Goal: Task Accomplishment & Management: Manage account settings

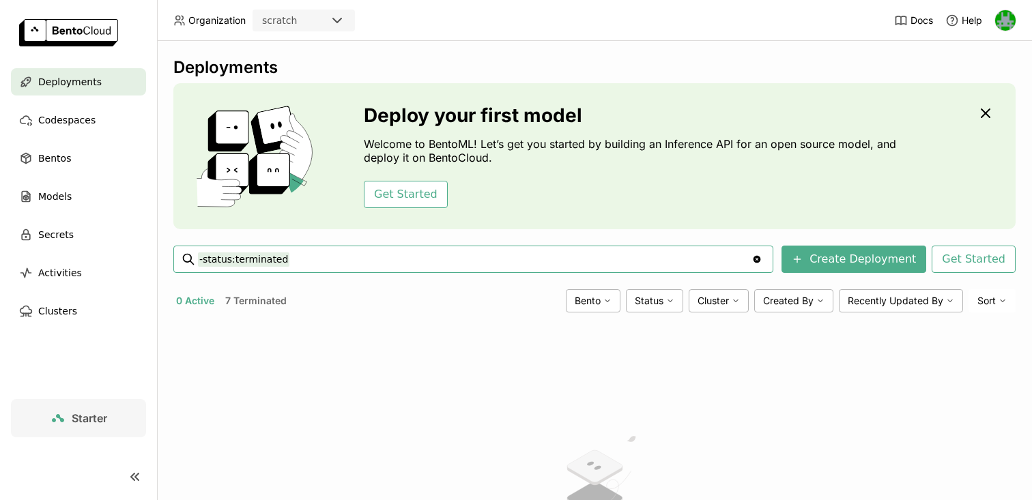
click at [1011, 19] on img at bounding box center [1006, 20] width 20 height 20
click at [976, 91] on span "API Tokens" at bounding box center [984, 91] width 48 height 12
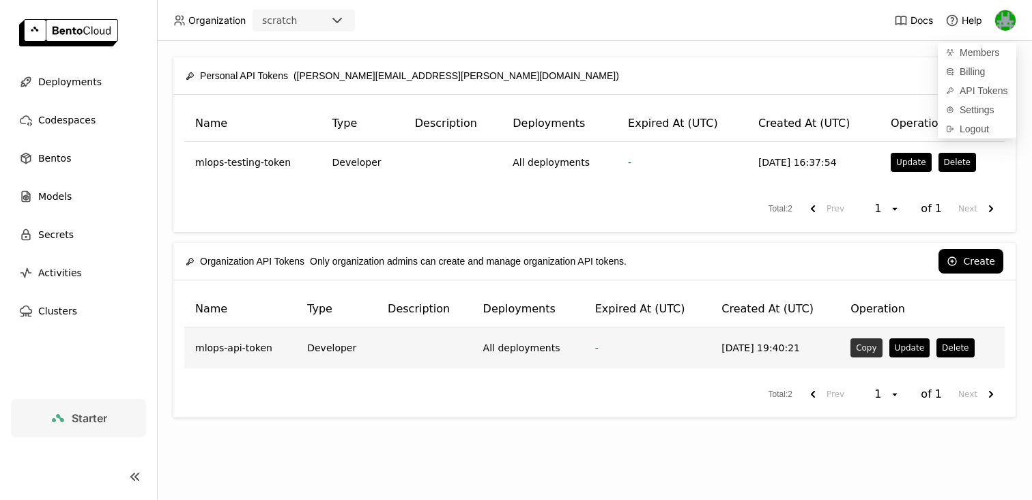
click at [863, 347] on button "Copy" at bounding box center [866, 348] width 31 height 19
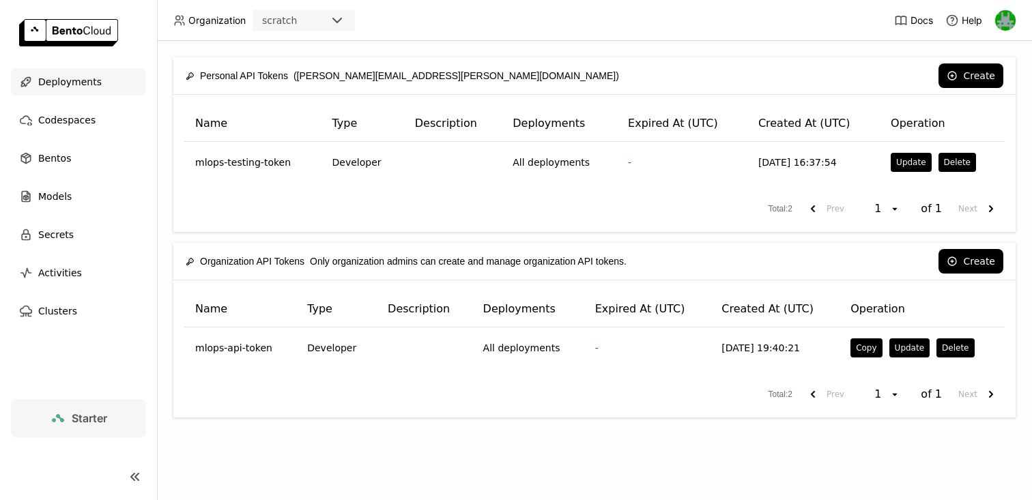
click at [49, 87] on span "Deployments" at bounding box center [69, 82] width 63 height 16
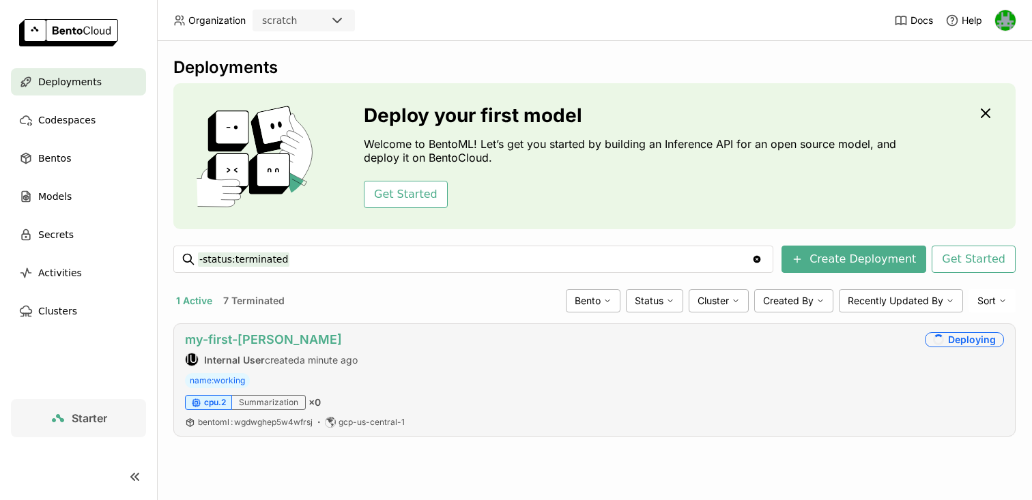
click at [260, 337] on link "my-first-[PERSON_NAME]" at bounding box center [263, 340] width 157 height 14
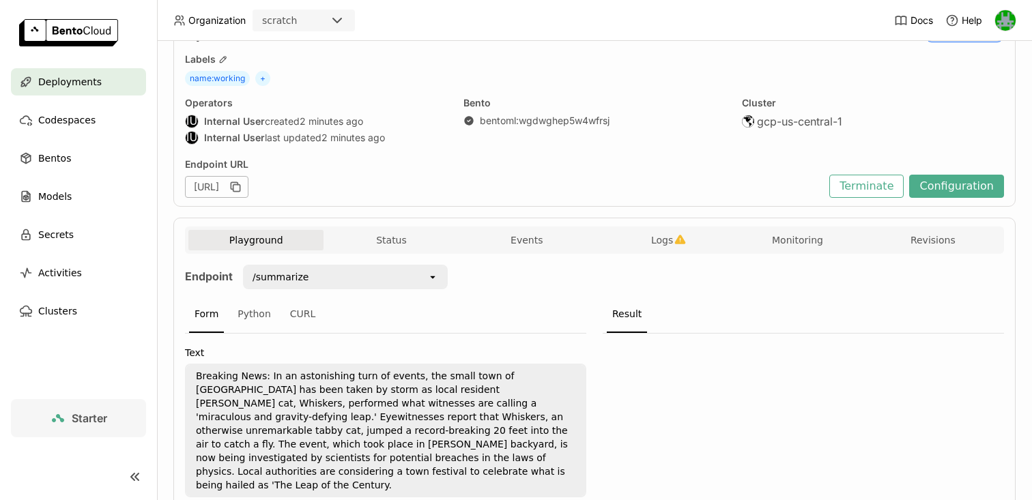
scroll to position [153, 0]
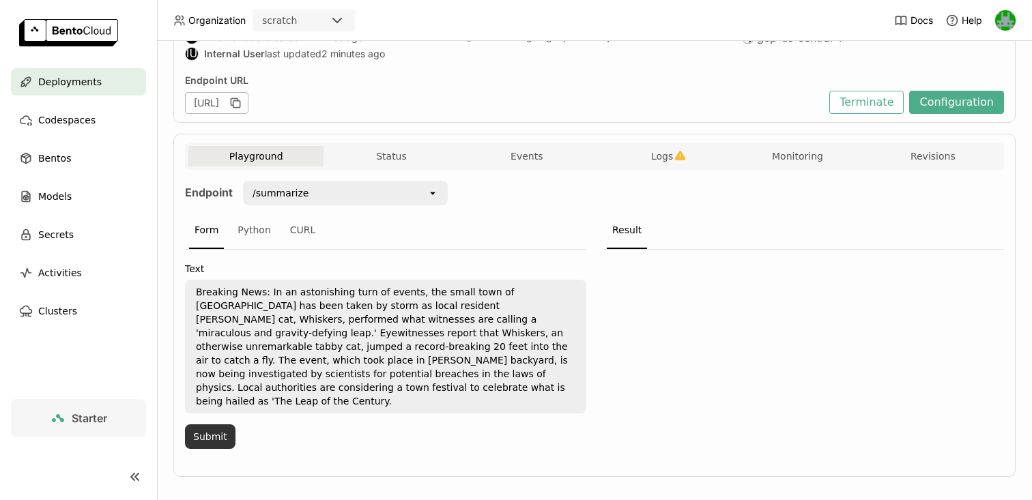
click at [205, 431] on button "Submit" at bounding box center [210, 437] width 51 height 25
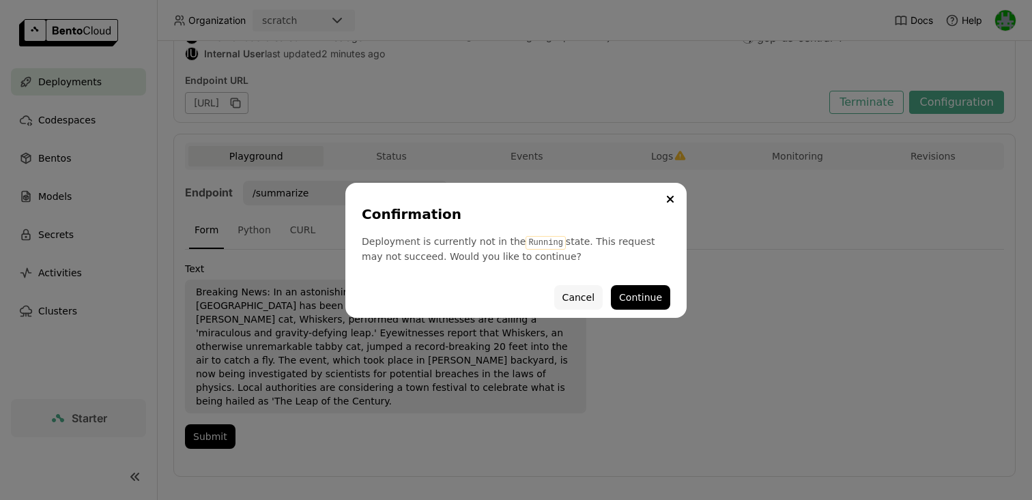
click at [580, 297] on button "Cancel" at bounding box center [578, 297] width 48 height 25
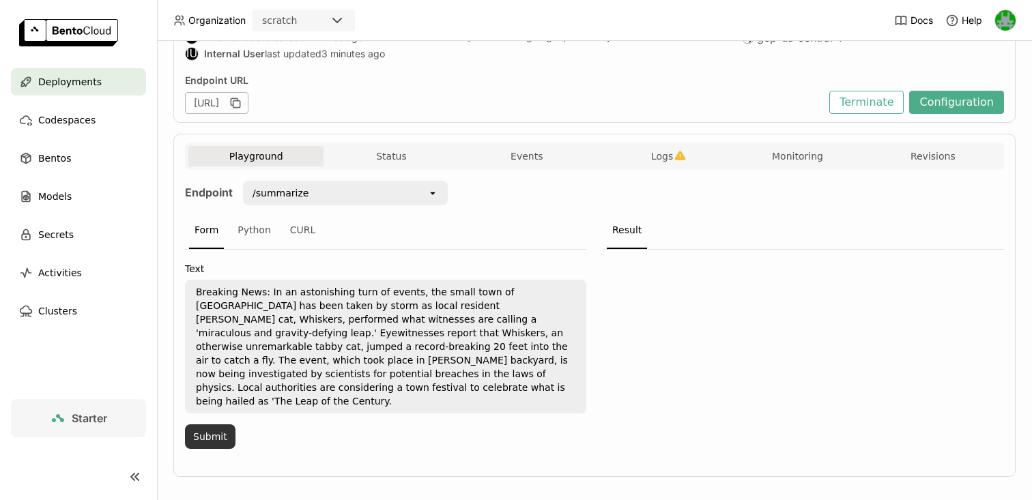
click at [224, 425] on button "Submit" at bounding box center [210, 437] width 51 height 25
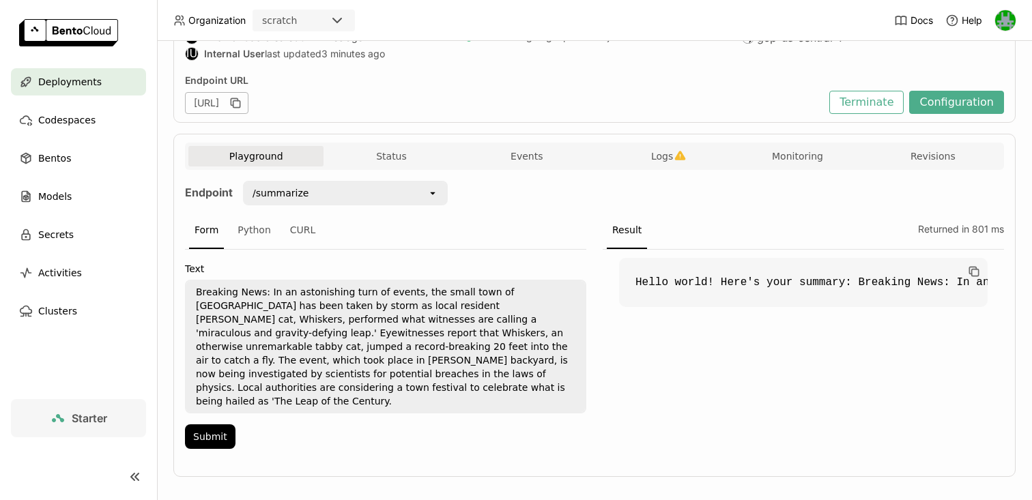
scroll to position [0, 0]
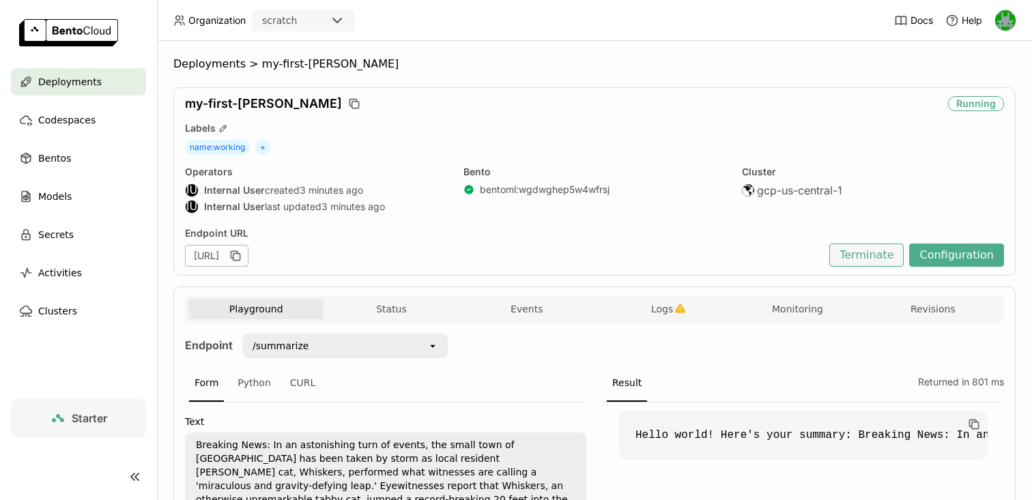
click at [879, 249] on button "Terminate" at bounding box center [867, 255] width 74 height 23
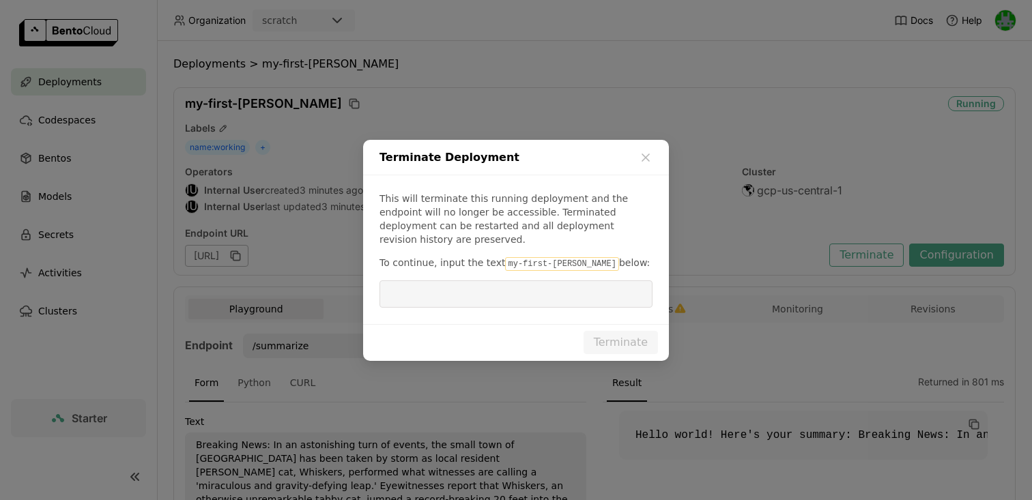
click at [515, 257] on code "my-first-[PERSON_NAME]" at bounding box center [561, 264] width 113 height 14
click at [552, 257] on code "my-first-[PERSON_NAME]" at bounding box center [561, 264] width 113 height 14
drag, startPoint x: 569, startPoint y: 255, endPoint x: 501, endPoint y: 255, distance: 67.6
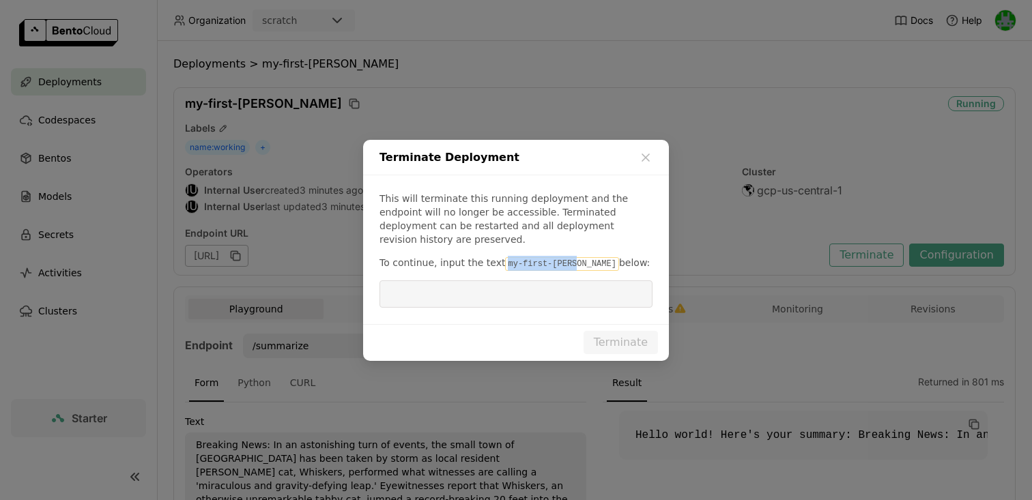
click at [505, 257] on code "my-first-[PERSON_NAME]" at bounding box center [561, 264] width 113 height 14
copy code "my-first-[PERSON_NAME]"
click at [490, 285] on input "dialog" at bounding box center [516, 294] width 257 height 26
paste input "my-first-[PERSON_NAME]"
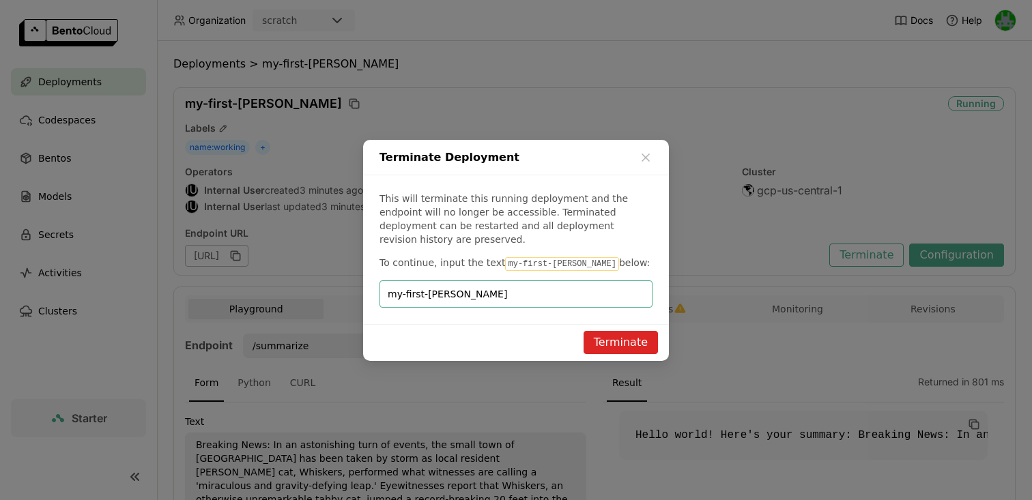
type input "my-first-[PERSON_NAME]"
click at [610, 333] on button "Terminate" at bounding box center [621, 342] width 74 height 23
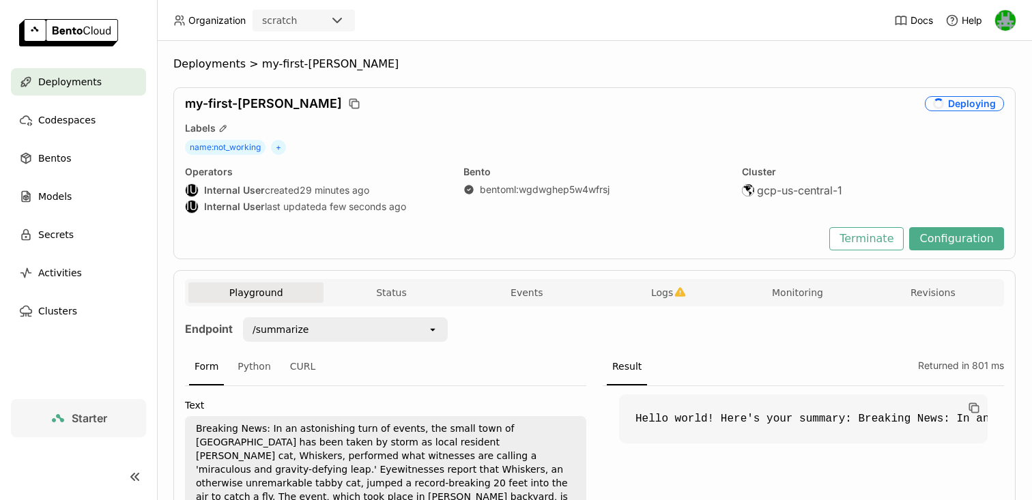
click at [97, 85] on div "Deployments" at bounding box center [78, 81] width 135 height 27
